Goal: Task Accomplishment & Management: Manage account settings

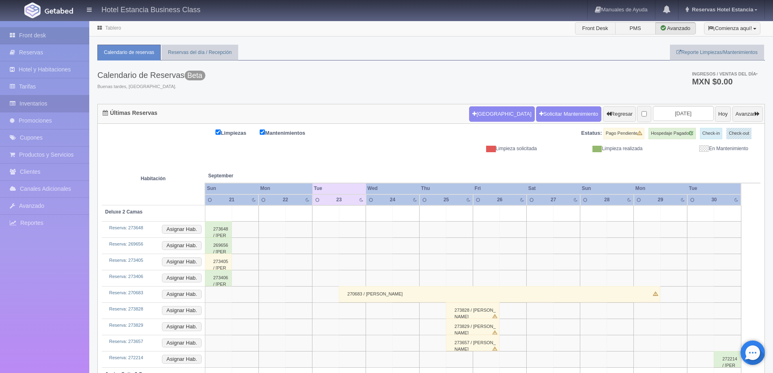
click at [41, 109] on link "Inventarios" at bounding box center [44, 103] width 89 height 17
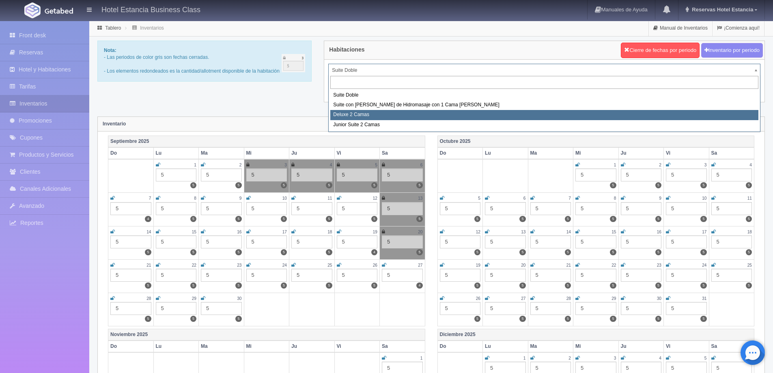
select select "2134"
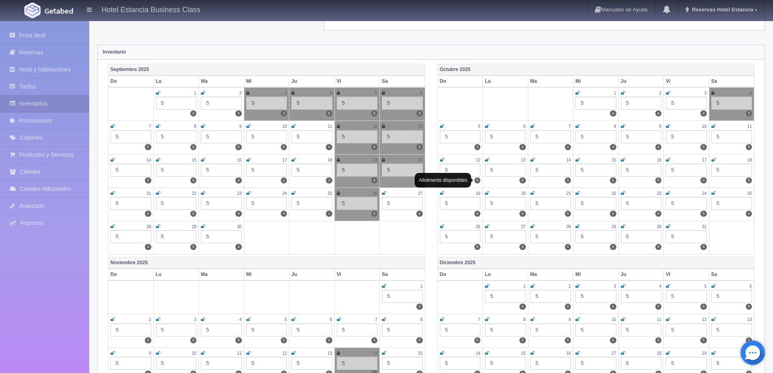
scroll to position [81, 0]
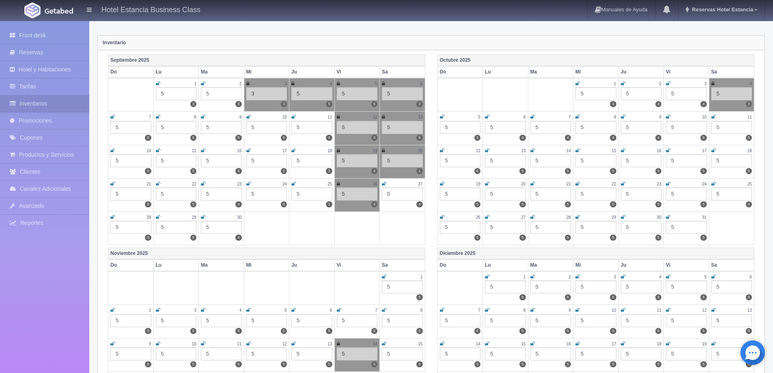
click at [202, 184] on icon at bounding box center [203, 183] width 4 height 5
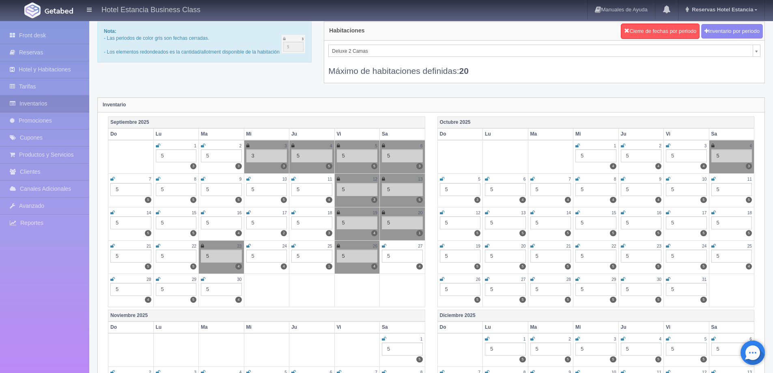
scroll to position [0, 0]
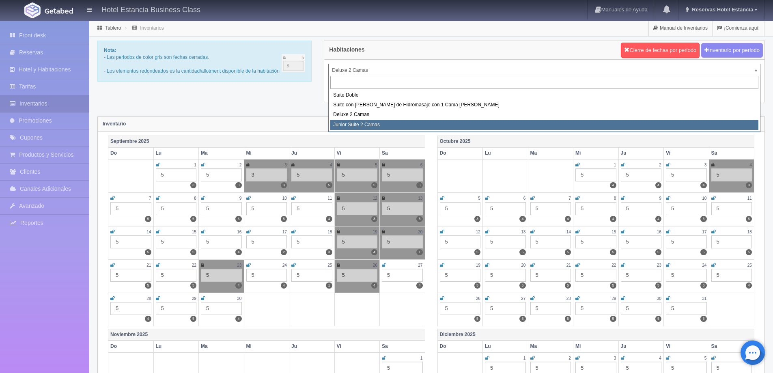
select select "2164"
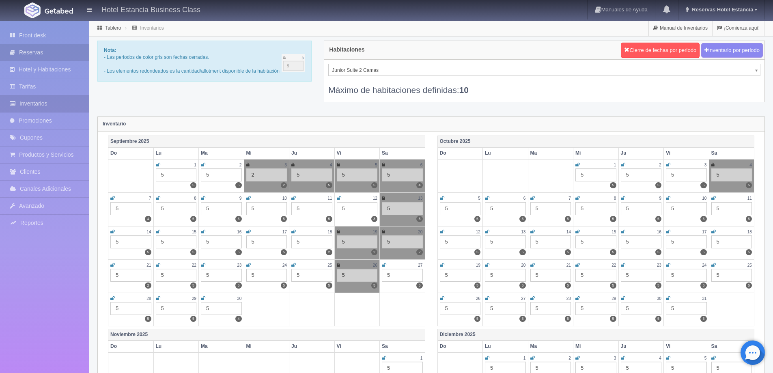
click at [54, 56] on link "Reservas" at bounding box center [44, 52] width 89 height 17
